Goal: Task Accomplishment & Management: Manage account settings

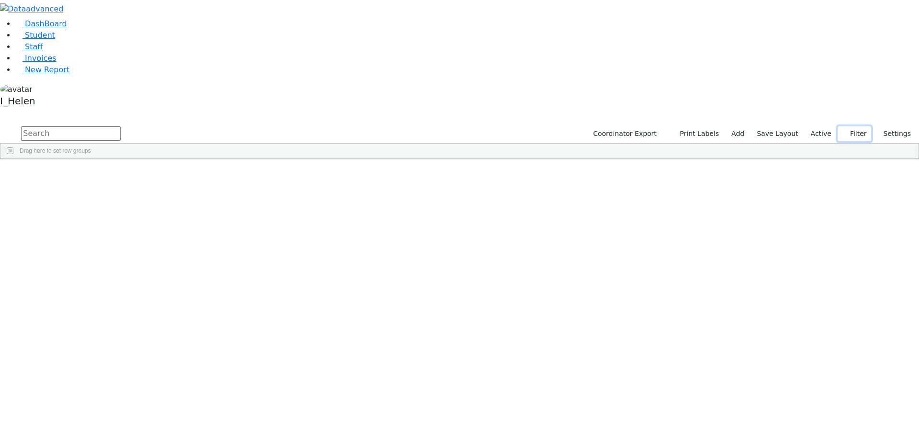
click at [856, 126] on button "Filter" at bounding box center [853, 133] width 33 height 15
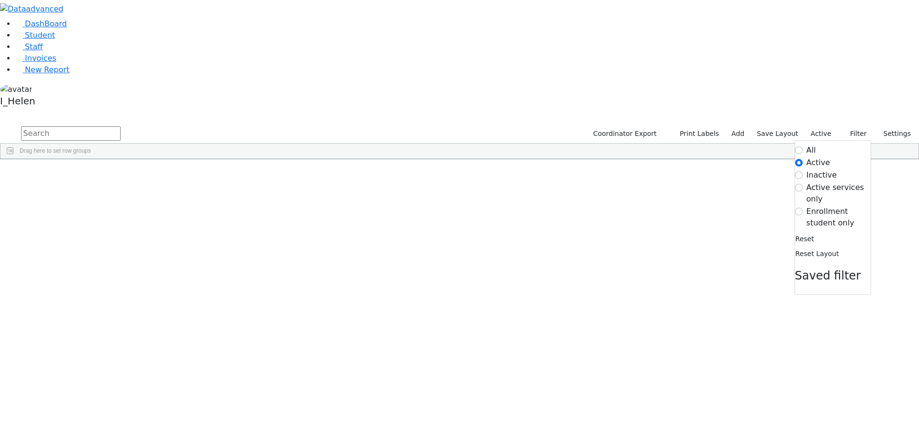
click at [832, 206] on label "Enrollment student only" at bounding box center [838, 217] width 64 height 23
click at [802, 208] on input "Enrollment student only" at bounding box center [799, 212] width 8 height 8
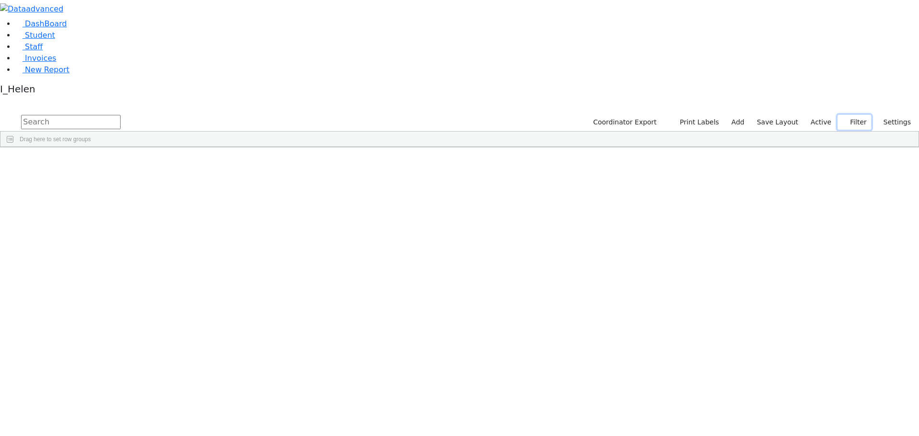
click at [850, 115] on button "Filter" at bounding box center [853, 122] width 33 height 15
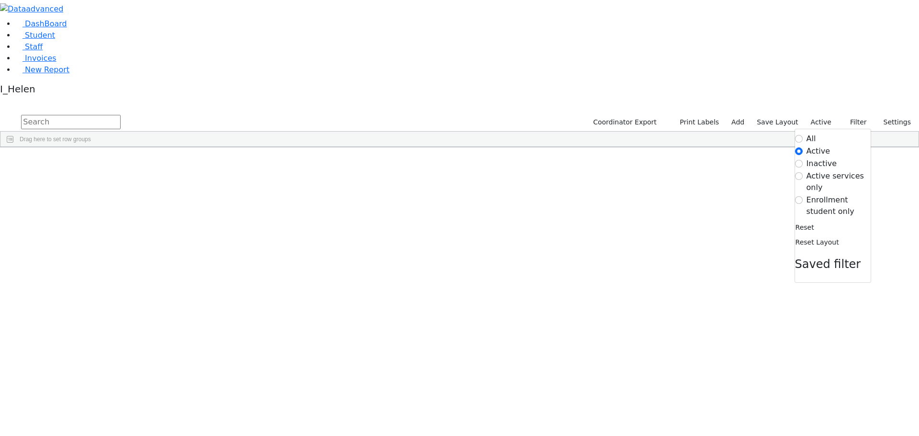
click at [813, 194] on label "Enrollment student only" at bounding box center [838, 205] width 64 height 23
click at [802, 196] on input "Enrollment student only" at bounding box center [799, 200] width 8 height 8
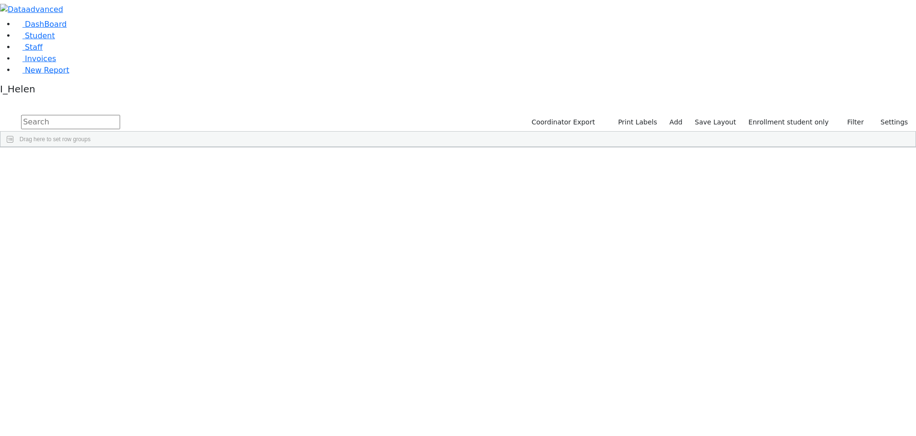
scroll to position [155, 0]
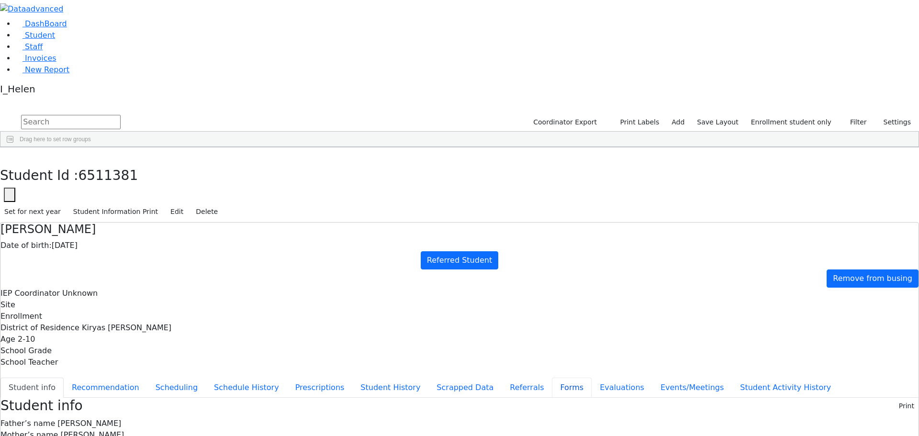
click at [552, 377] on button "Forms" at bounding box center [572, 387] width 40 height 20
type input "Mrs. Malka Wieder"
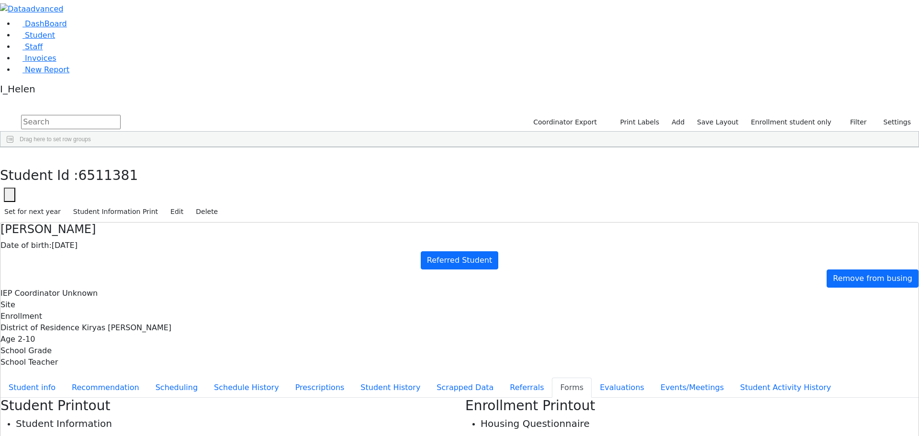
click at [14, 147] on button "button" at bounding box center [7, 157] width 14 height 20
click at [113, 270] on div "Breuer" at bounding box center [85, 276] width 56 height 13
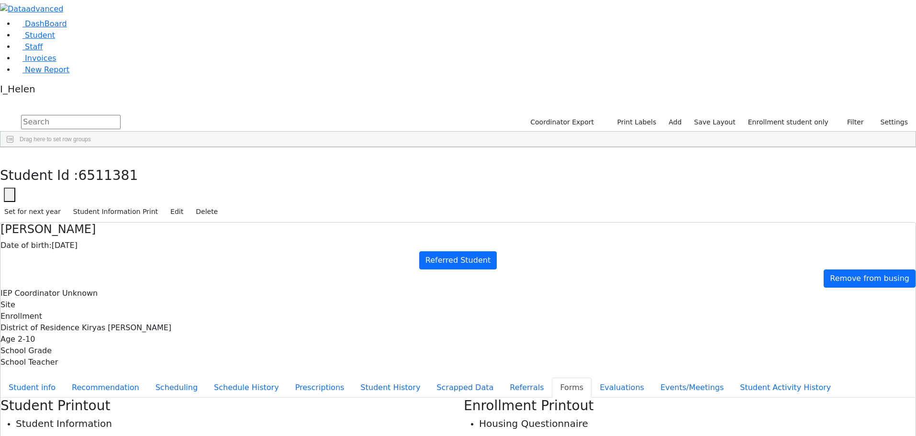
click at [113, 270] on div "Breuer" at bounding box center [85, 276] width 56 height 13
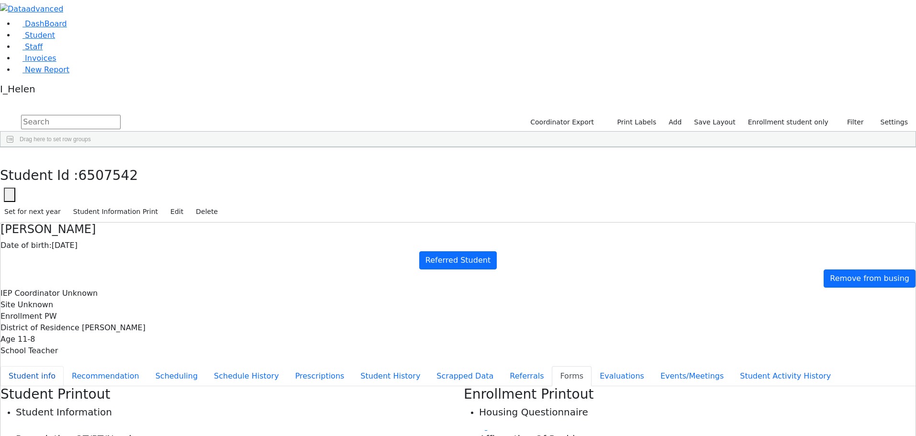
click at [64, 366] on button "Student info" at bounding box center [31, 376] width 63 height 20
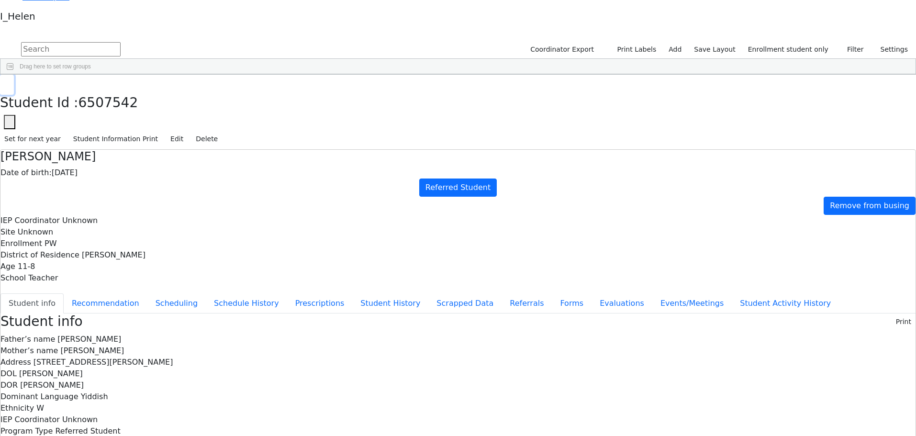
click at [14, 75] on button "button" at bounding box center [7, 85] width 14 height 20
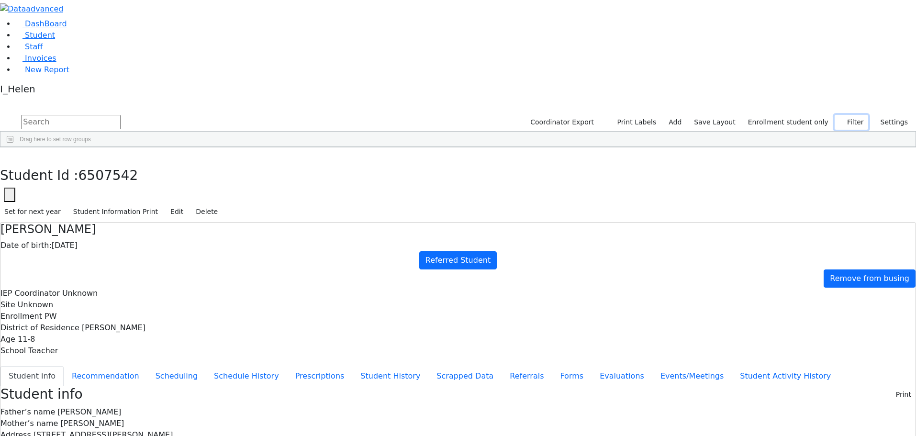
click at [842, 119] on icon "button" at bounding box center [842, 122] width 6 height 6
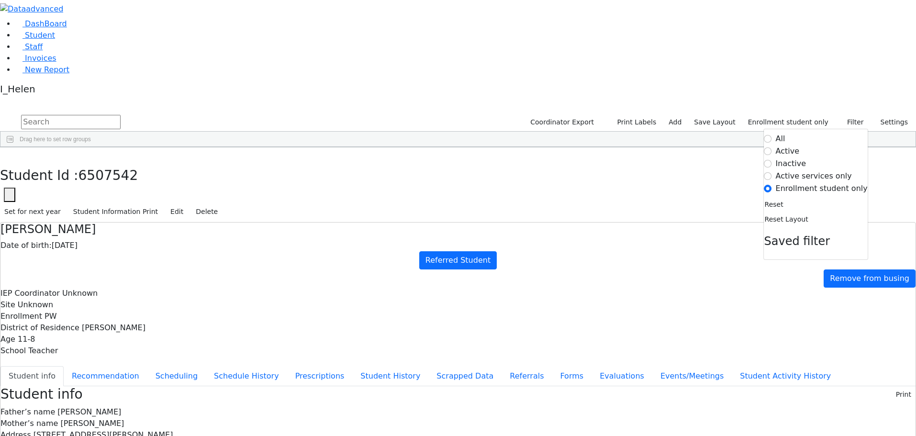
click at [802, 183] on label "Enrollment student only" at bounding box center [822, 188] width 92 height 11
click at [772, 185] on input "Enrollment student only" at bounding box center [768, 189] width 8 height 8
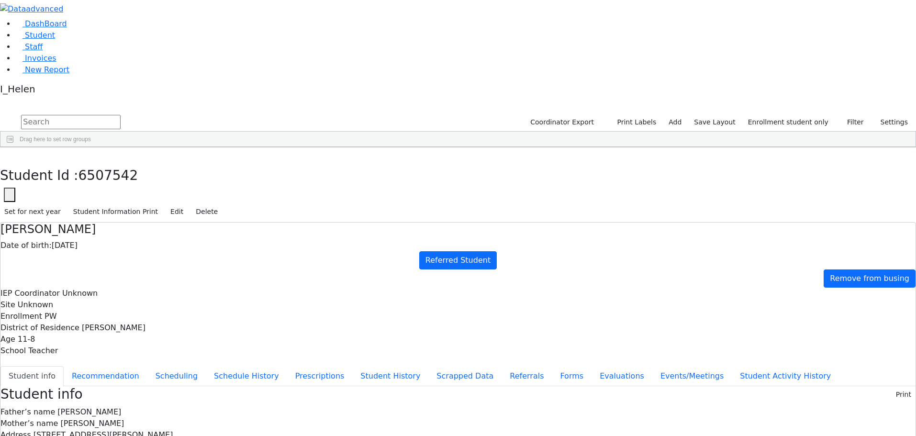
click at [206, 270] on div "6507542 Breuer Eli 01/02/2014 Unknown Referred Student Monroe Woodbury Unknown …" at bounding box center [392, 276] width 785 height 13
click at [188, 147] on div "Student Id : 6507542 Student Id 6507542 Cancel Save Set for next year Student I…" at bounding box center [458, 184] width 916 height 75
click at [14, 147] on button "button" at bounding box center [7, 157] width 14 height 20
click at [113, 163] on div "[PERSON_NAME]" at bounding box center [85, 169] width 56 height 13
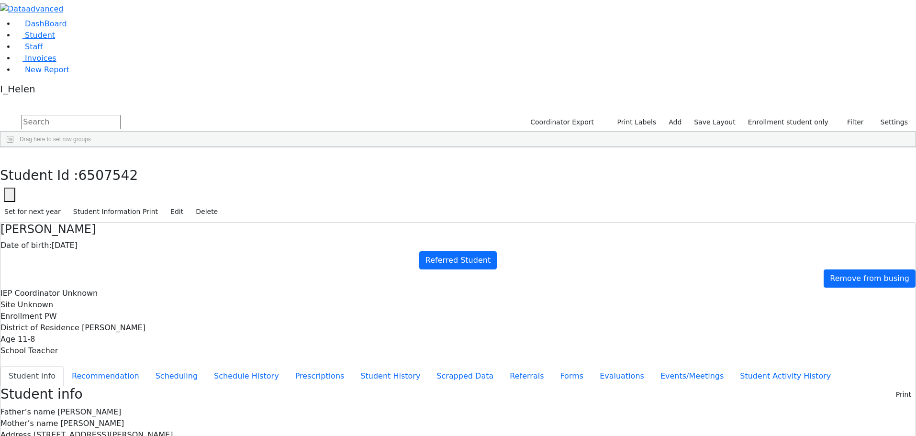
click at [113, 163] on div "[PERSON_NAME]" at bounding box center [85, 169] width 56 height 13
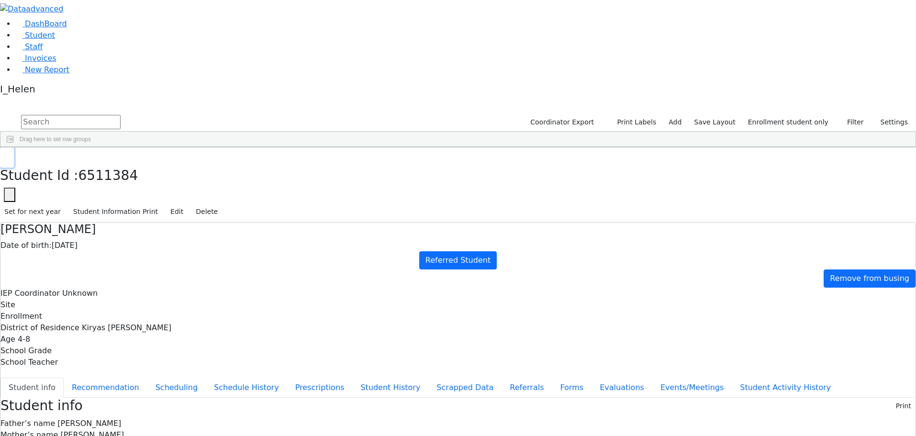
click at [10, 155] on icon "button" at bounding box center [6, 158] width 5 height 6
click at [113, 354] on div "Moskowitz" at bounding box center [85, 360] width 56 height 13
click at [652, 377] on button "Events/Meetings" at bounding box center [691, 387] width 79 height 20
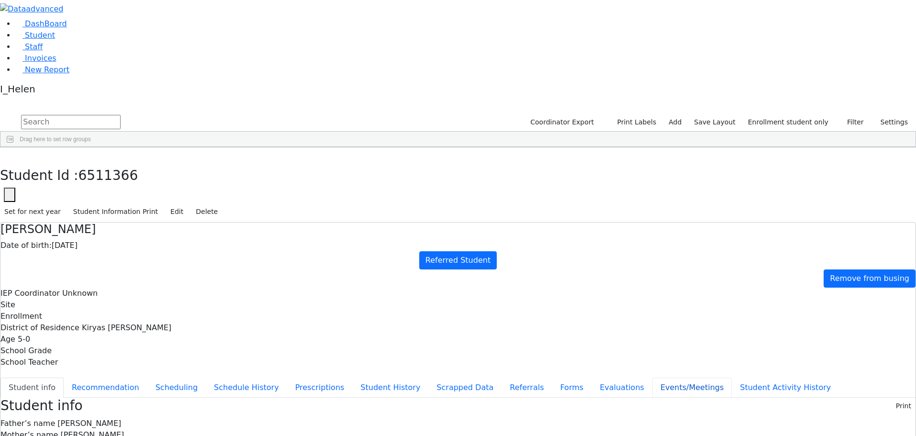
scroll to position [155, 0]
click at [14, 147] on button "button" at bounding box center [7, 157] width 14 height 20
click at [111, 163] on div "[PERSON_NAME]" at bounding box center [83, 169] width 56 height 13
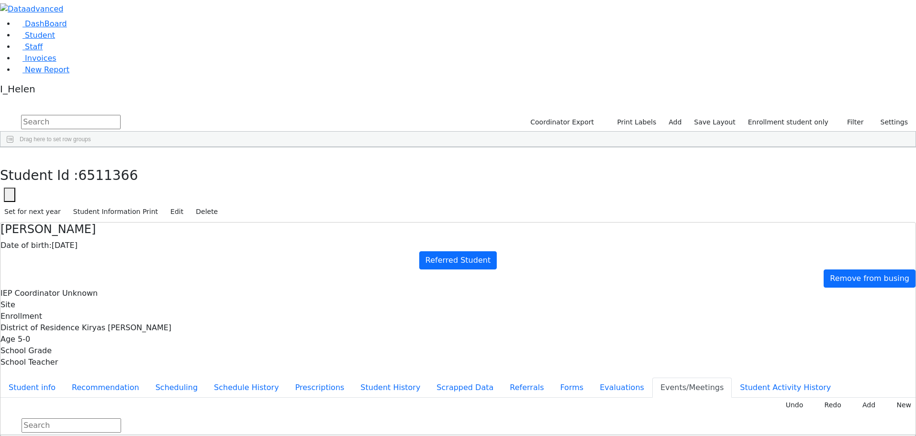
click at [111, 163] on div "[PERSON_NAME]" at bounding box center [83, 169] width 56 height 13
click at [552, 377] on button "Forms" at bounding box center [572, 387] width 40 height 20
type input "Mrs. Sarah Ackerman"
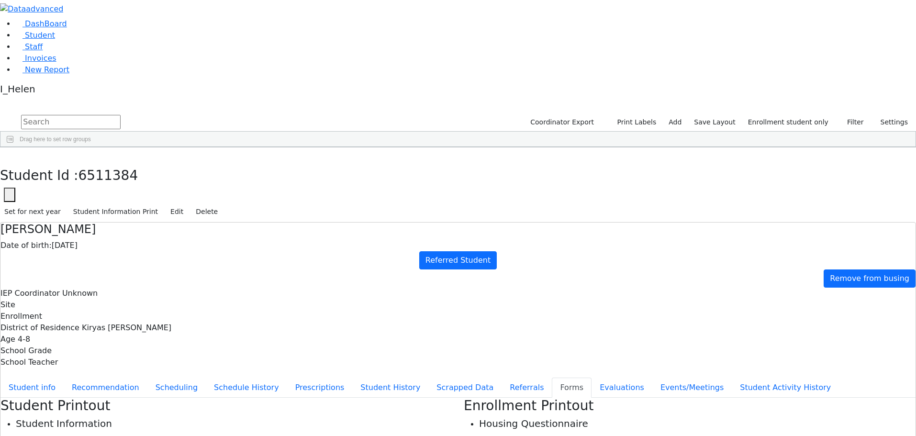
click at [14, 147] on button "button" at bounding box center [7, 157] width 14 height 20
click at [64, 377] on button "Student info" at bounding box center [31, 387] width 63 height 20
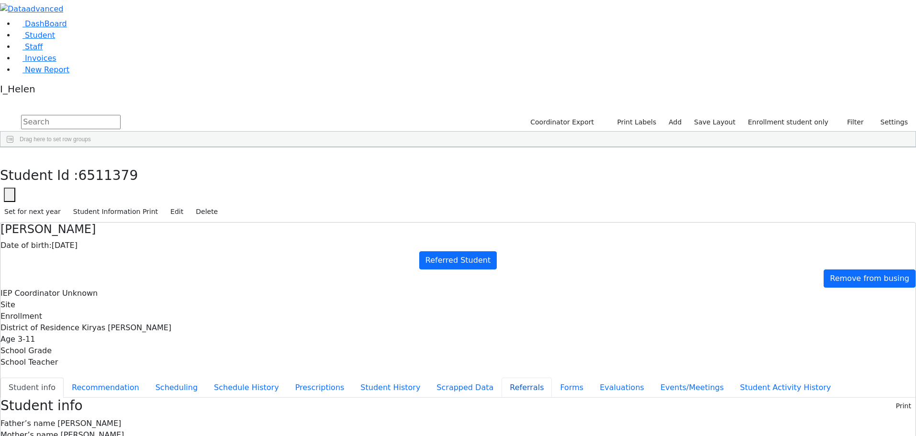
click at [501, 377] on button "Referrals" at bounding box center [526, 387] width 50 height 20
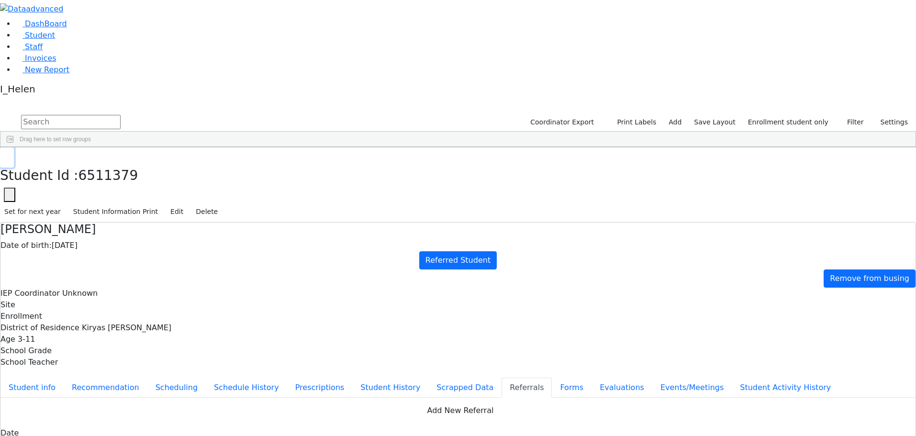
click at [10, 155] on icon "button" at bounding box center [6, 158] width 5 height 6
click at [111, 230] on div "[PERSON_NAME]" at bounding box center [83, 236] width 56 height 13
click at [64, 377] on button "Student info" at bounding box center [31, 387] width 63 height 20
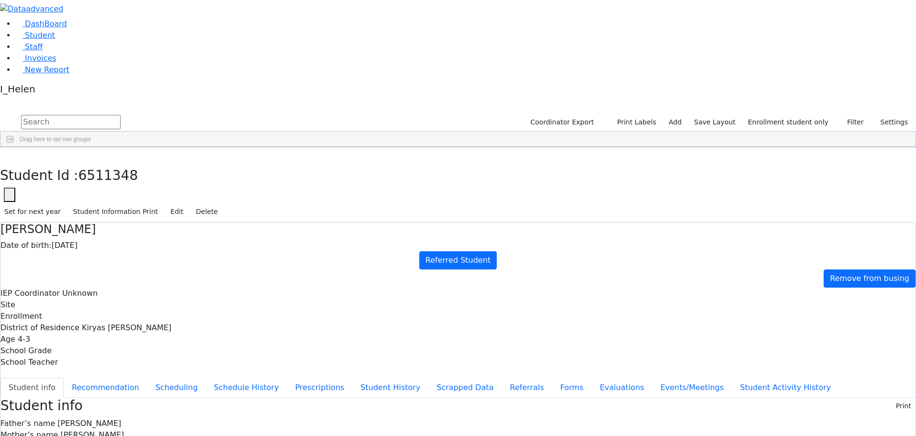
scroll to position [48, 0]
click at [4, 155] on use "button" at bounding box center [4, 155] width 0 height 0
click at [111, 423] on div "Labin" at bounding box center [83, 429] width 56 height 13
drag, startPoint x: 182, startPoint y: 351, endPoint x: 177, endPoint y: 347, distance: 5.8
click at [111, 423] on div "Labin" at bounding box center [83, 429] width 56 height 13
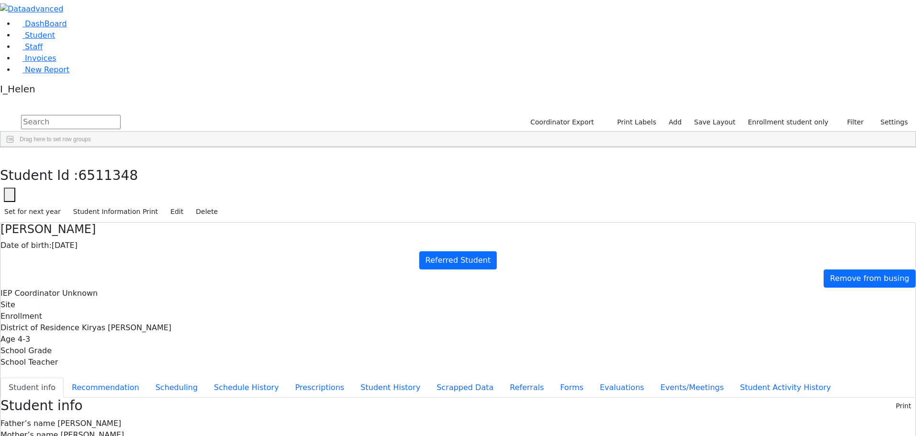
click at [111, 423] on div "Labin" at bounding box center [83, 429] width 56 height 13
click at [552, 377] on button "Forms" at bounding box center [572, 387] width 40 height 20
type input "Mrs. Ratza Labin"
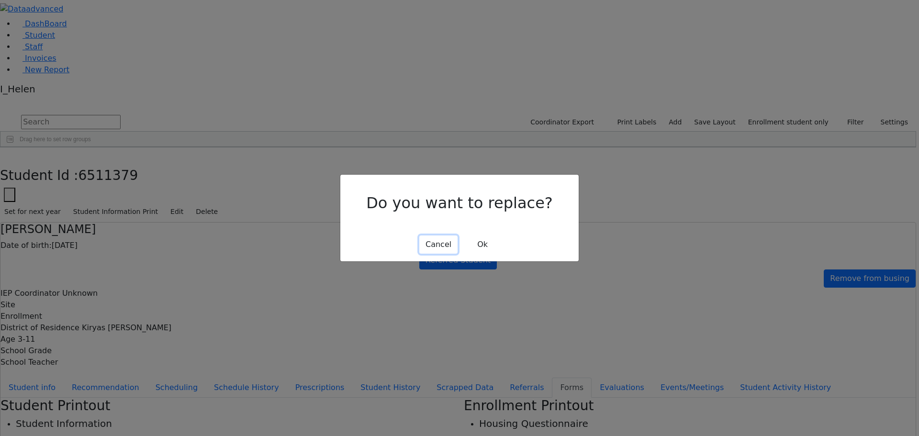
click at [445, 241] on button "Cancel" at bounding box center [438, 244] width 38 height 18
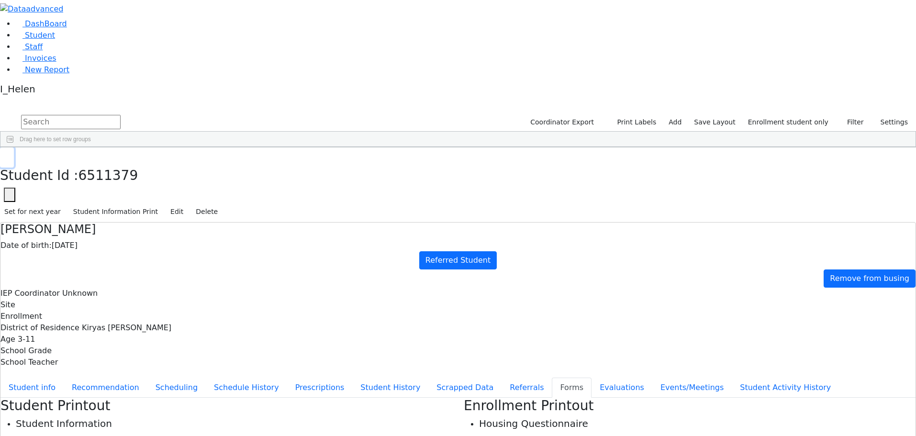
click at [14, 147] on button "button" at bounding box center [7, 157] width 14 height 20
click at [111, 230] on div "[PERSON_NAME]" at bounding box center [83, 236] width 56 height 13
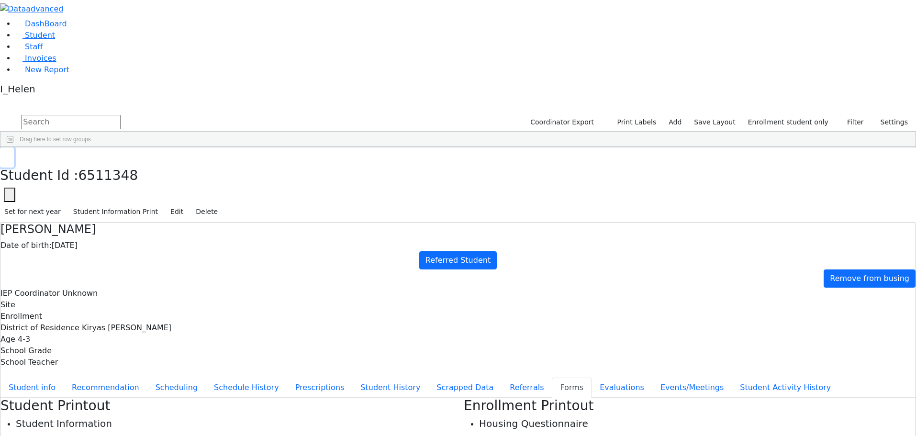
click at [10, 155] on icon "button" at bounding box center [6, 158] width 5 height 6
click at [43, 51] on link "Staff" at bounding box center [28, 46] width 27 height 9
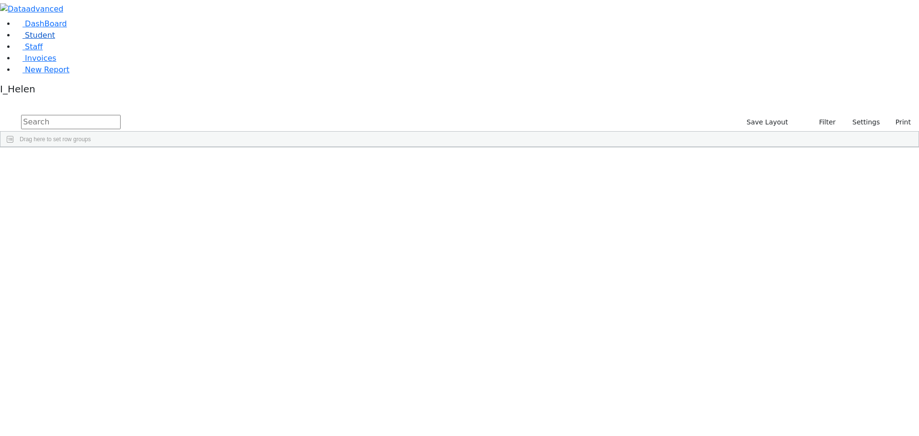
click at [35, 40] on link "Student" at bounding box center [35, 35] width 40 height 9
click at [855, 115] on button "Filter" at bounding box center [853, 122] width 33 height 15
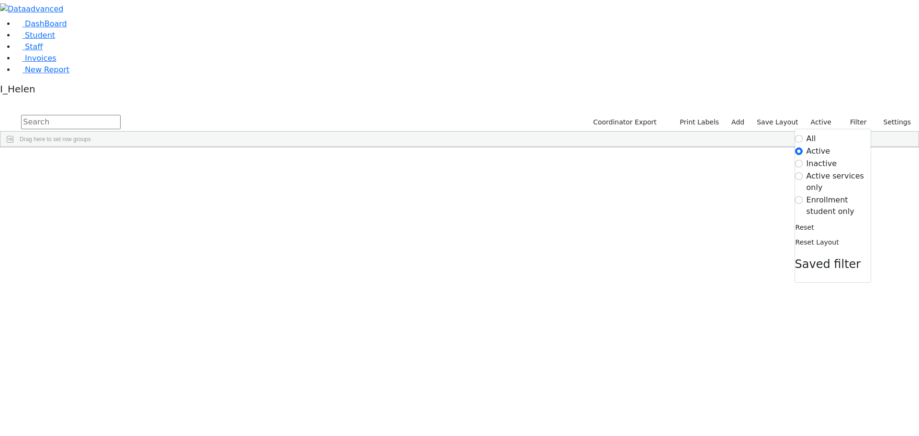
click at [835, 194] on label "Enrollment student only" at bounding box center [838, 205] width 64 height 23
click at [802, 196] on input "Enrollment student only" at bounding box center [799, 200] width 8 height 8
